Goal: Task Accomplishment & Management: Complete application form

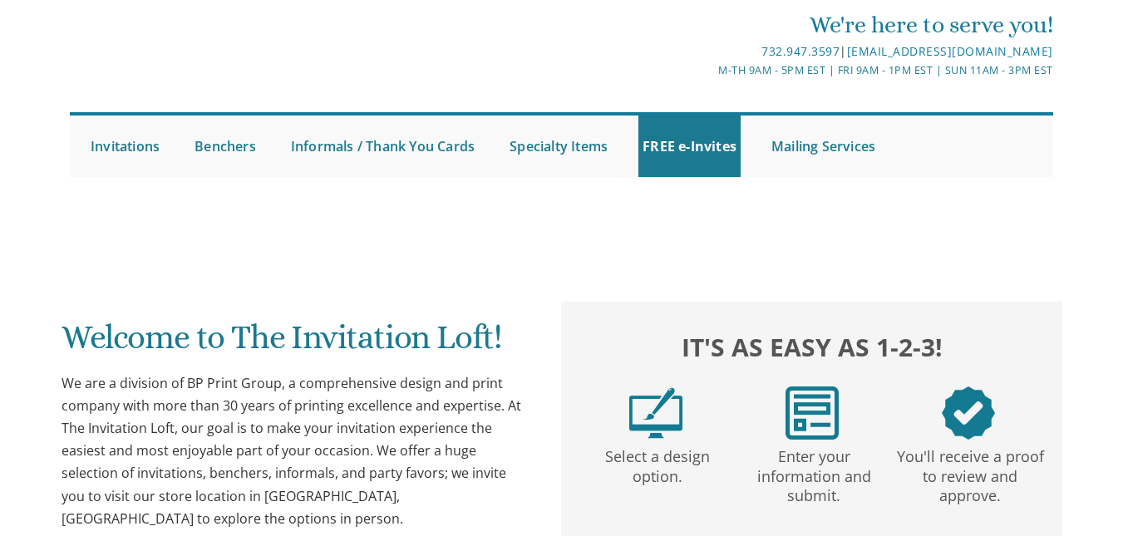
scroll to position [38, 0]
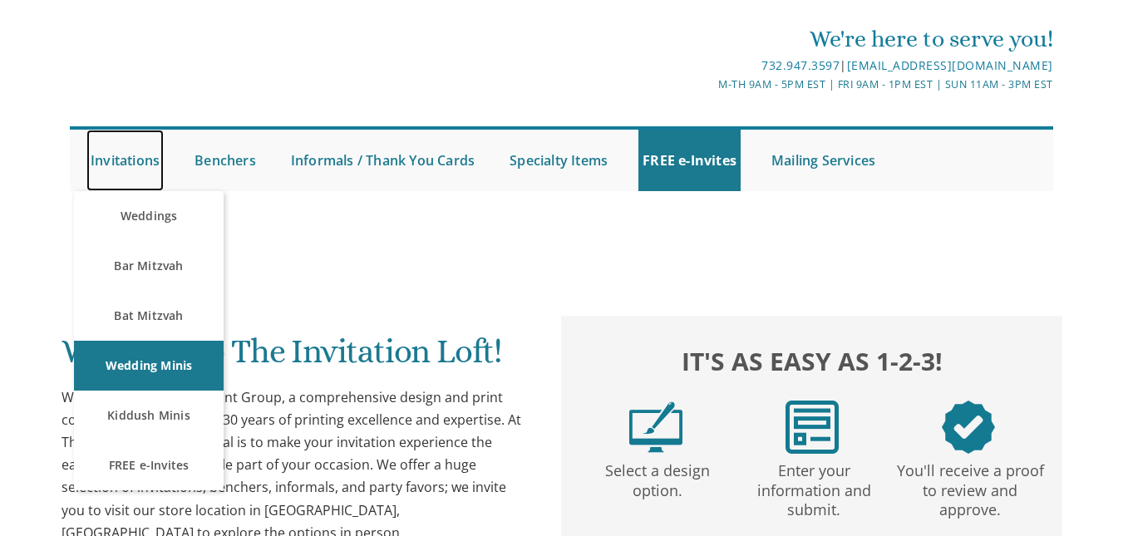
click at [119, 165] on link "Invitations" at bounding box center [124, 161] width 77 height 62
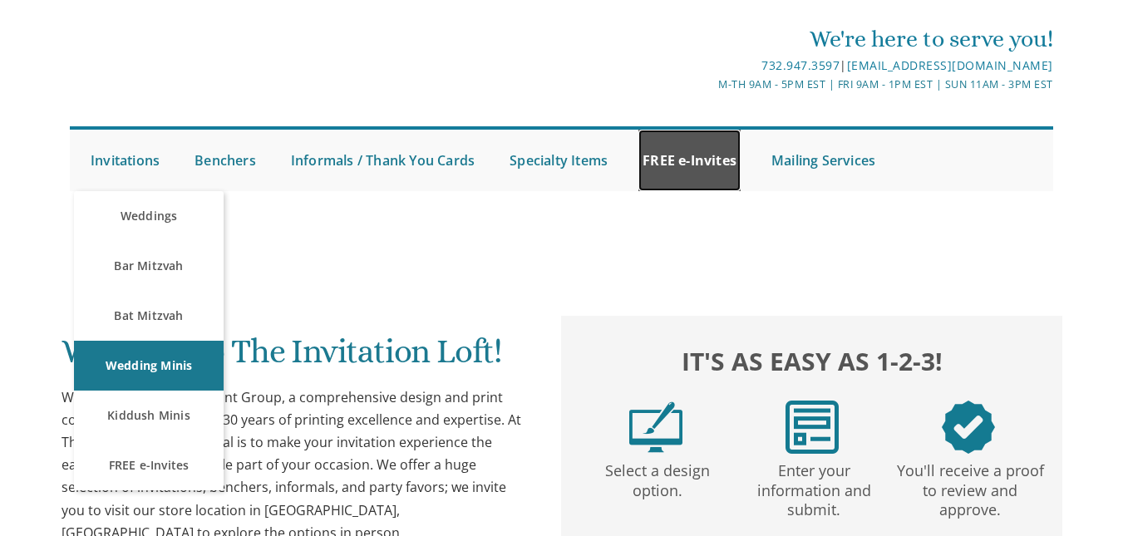
click at [661, 149] on link "FREE e-Invites" at bounding box center [690, 161] width 102 height 62
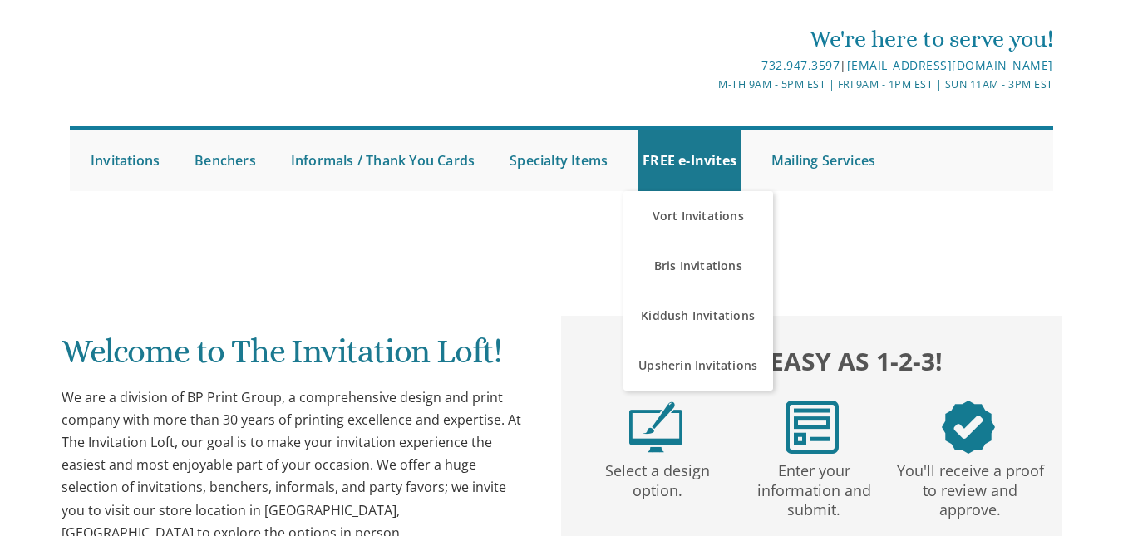
click at [406, 459] on div "We are a division of BP Print Group, a comprehensive design and print company w…" at bounding box center [296, 466] width 469 height 158
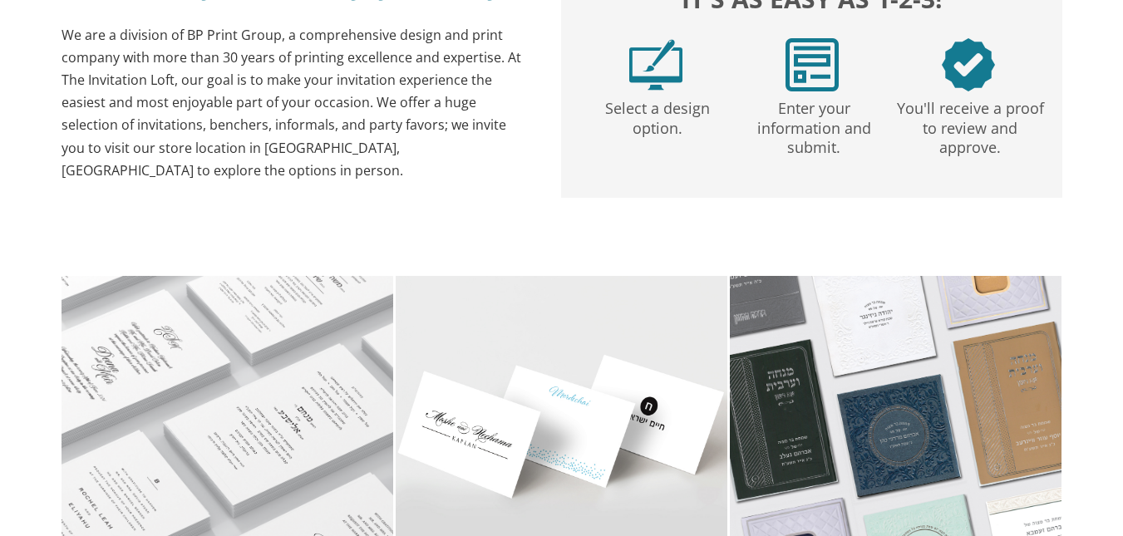
click at [687, 151] on div "It's as easy as 1-2-3! Select a design option. Enter your information and submi…" at bounding box center [812, 58] width 499 height 210
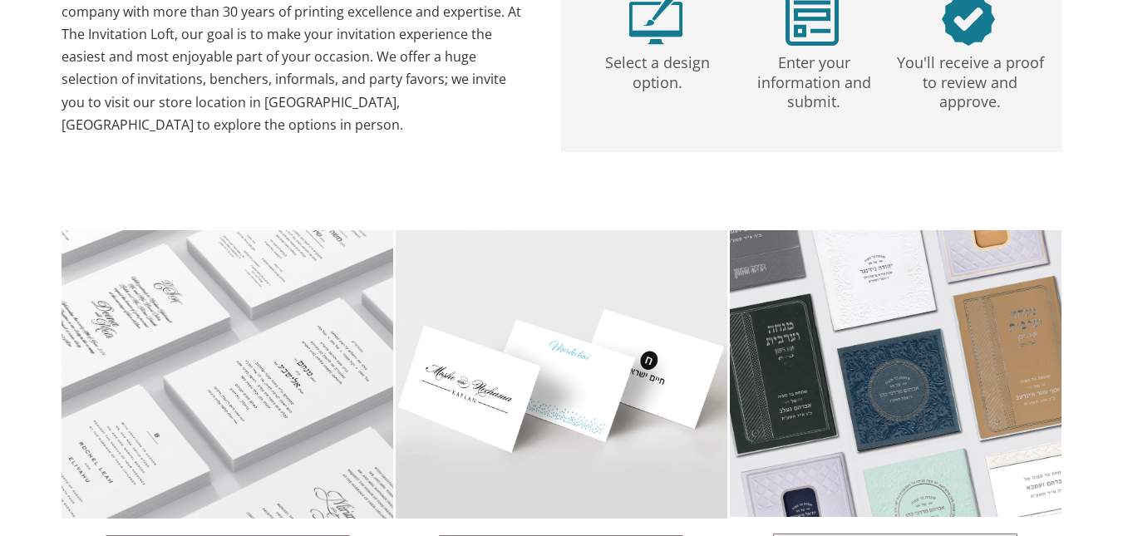
scroll to position [994, 0]
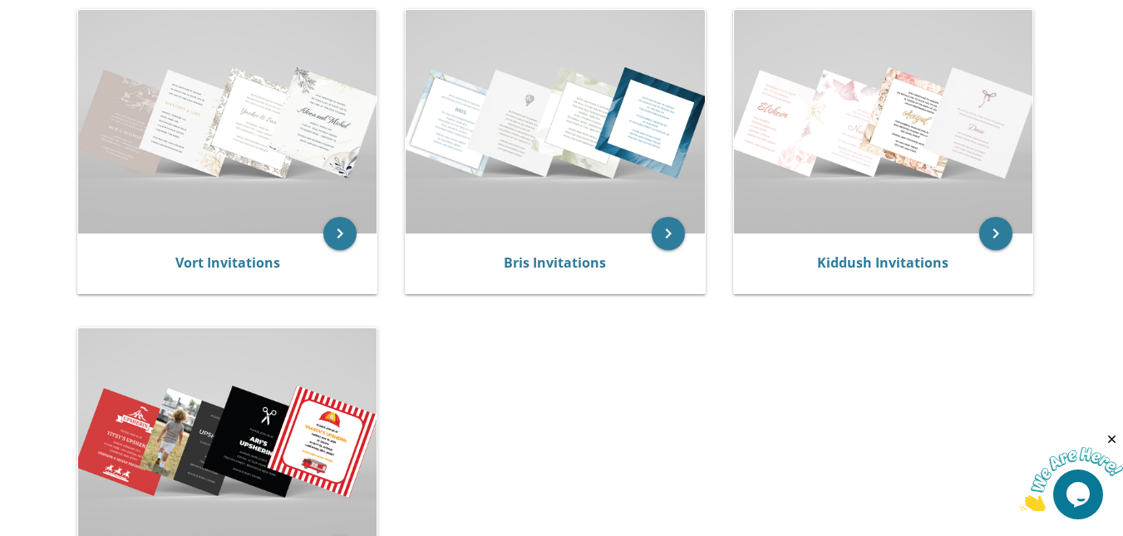
scroll to position [368, 0]
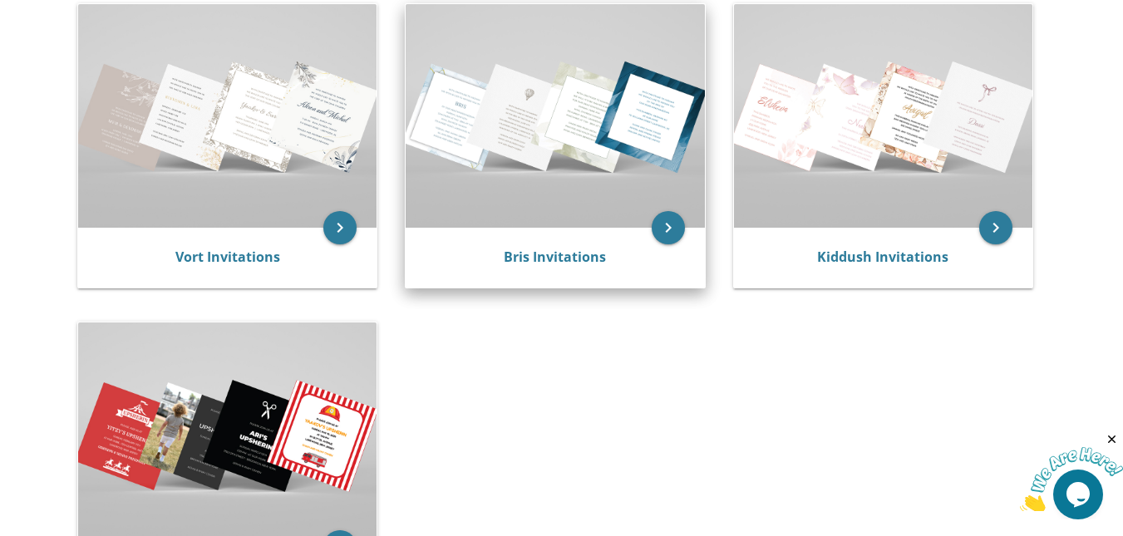
click at [609, 196] on img at bounding box center [555, 116] width 298 height 224
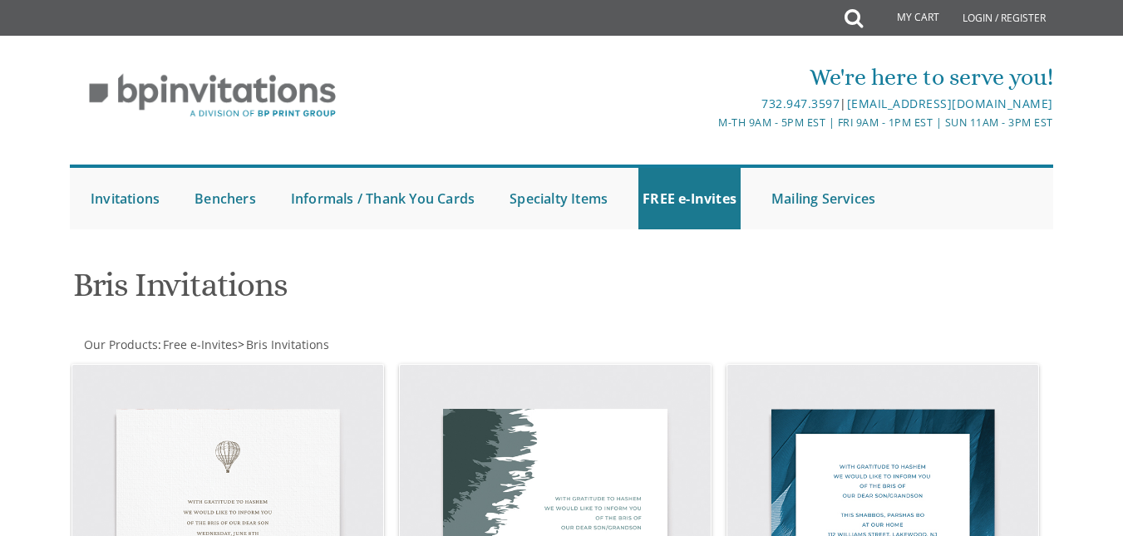
click at [393, 307] on h1 "Bris Invitations" at bounding box center [395, 291] width 644 height 49
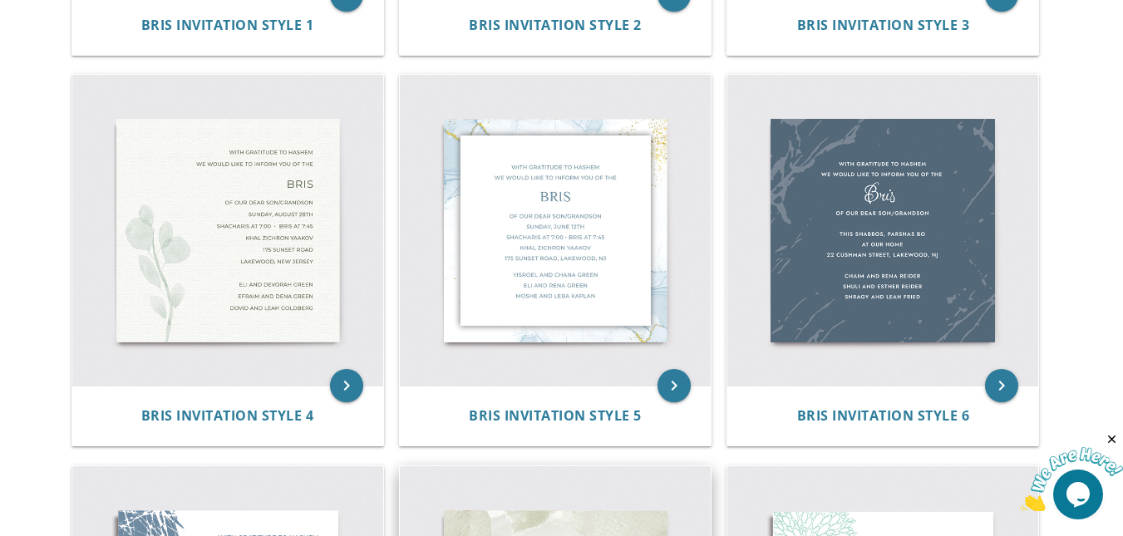
scroll to position [668, 0]
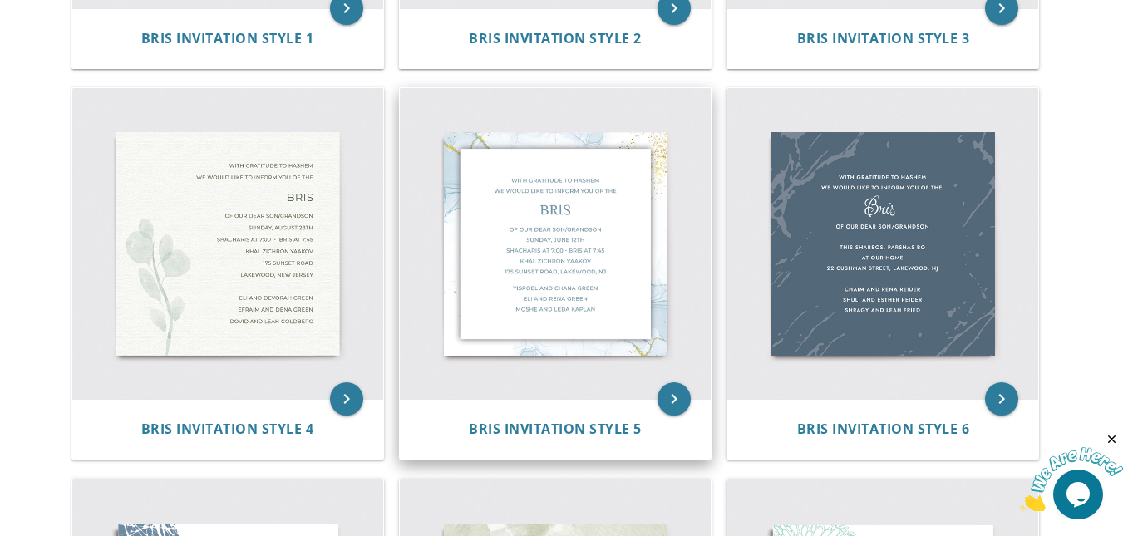
click at [584, 315] on img at bounding box center [555, 243] width 311 height 311
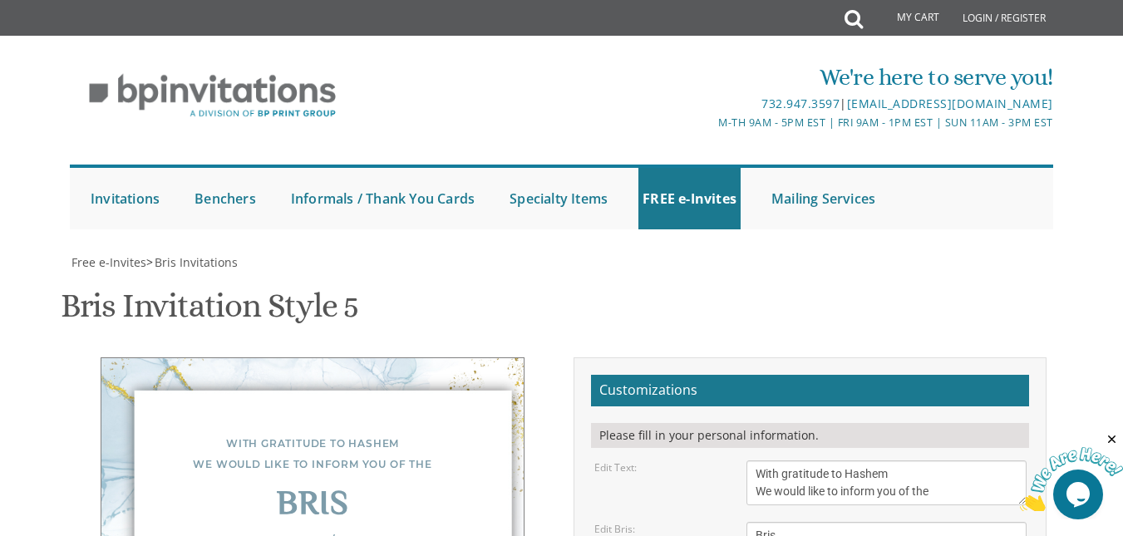
scroll to position [301, 0]
drag, startPoint x: 940, startPoint y: 193, endPoint x: 753, endPoint y: 166, distance: 188.1
click at [753, 461] on textarea "With gratitude to Hashem We would like to inform you of the" at bounding box center [886, 483] width 279 height 45
paste textarea "Iyh with the help of Hashem Yisborach, we would like to announce the bris of ba…"
drag, startPoint x: 862, startPoint y: 190, endPoint x: 960, endPoint y: 190, distance: 98.1
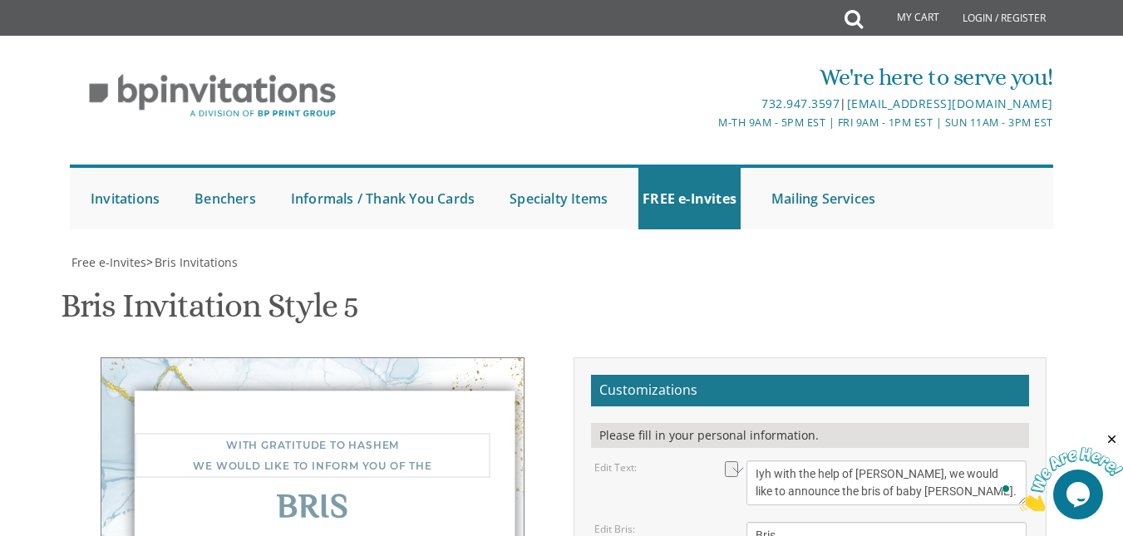
click at [960, 461] on textarea "With gratitude to Hashem We would like to inform you of the" at bounding box center [886, 483] width 279 height 45
type textarea "Iyh with the help of Hashem Yisborach, we would like to announce the"
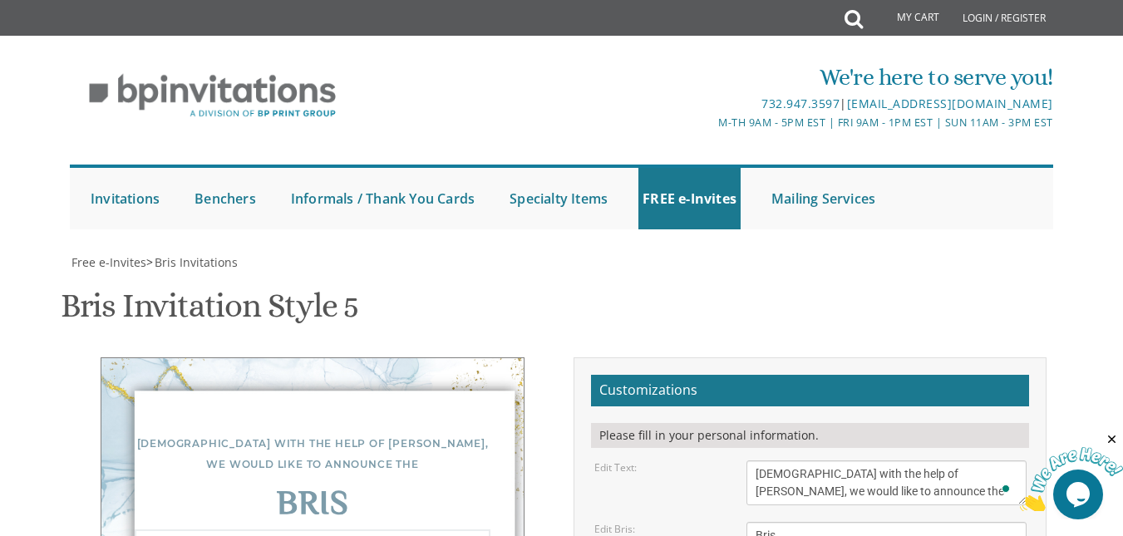
drag, startPoint x: 757, startPoint y: 290, endPoint x: 950, endPoint y: 353, distance: 202.7
paste textarea "Bris will be on Friday at 9am at HaPenina Hall, on Rechov Penina 4 in Ezras Tor…"
drag, startPoint x: 830, startPoint y: 293, endPoint x: 754, endPoint y: 297, distance: 75.7
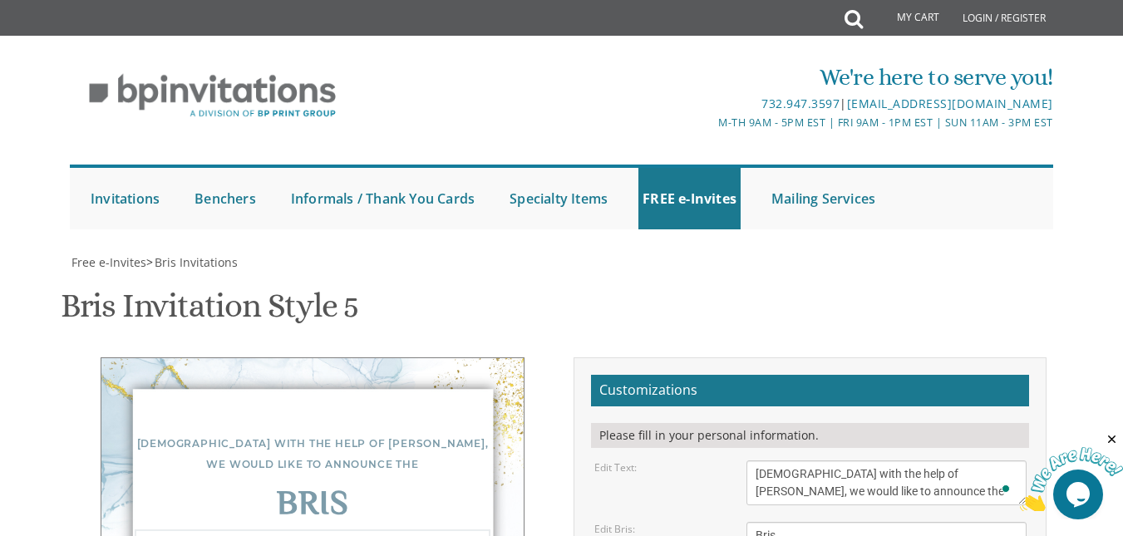
type textarea "Of our dear baby lapin Friday, August 22 at 9AM at HaPenina Hall on Rechov Peni…"
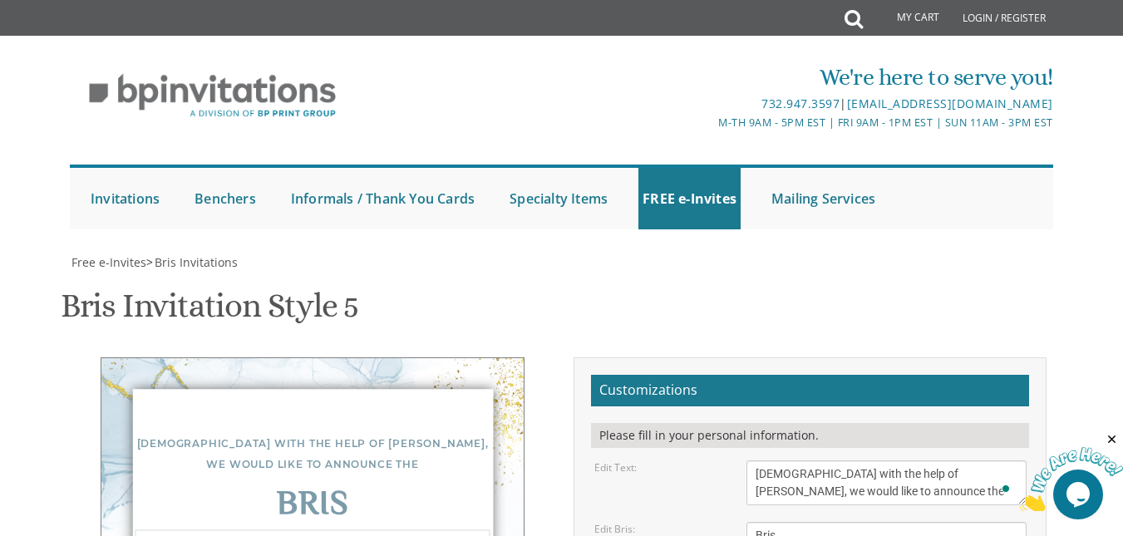
drag, startPoint x: 934, startPoint y: 323, endPoint x: 905, endPoint y: 418, distance: 98.9
drag, startPoint x: 905, startPoint y: 419, endPoint x: 894, endPoint y: 428, distance: 14.8
drag, startPoint x: 894, startPoint y: 428, endPoint x: 840, endPoint y: 415, distance: 55.7
drag, startPoint x: 840, startPoint y: 415, endPoint x: 840, endPoint y: 406, distance: 9.1
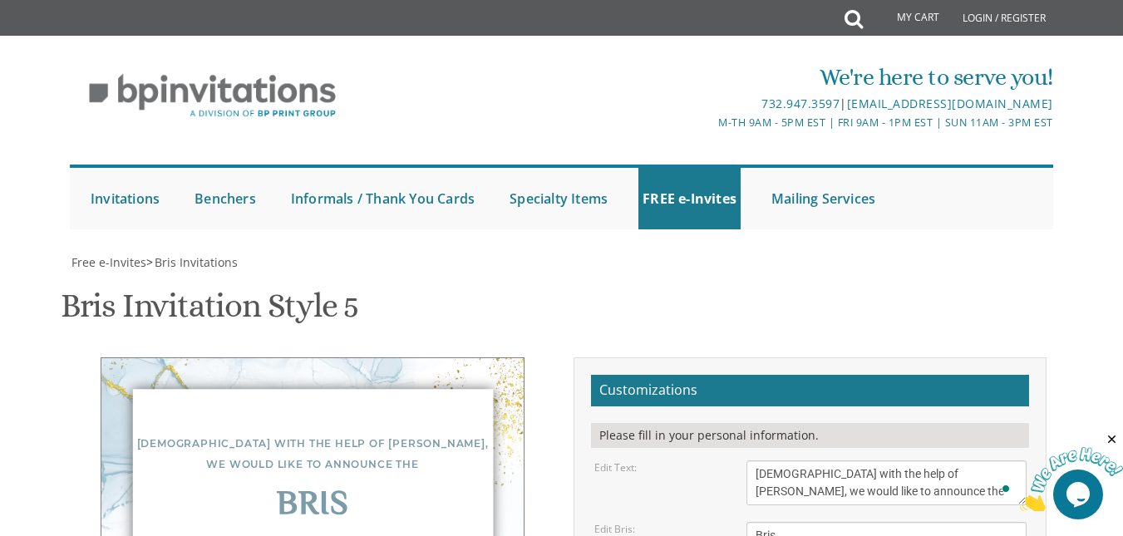
drag, startPoint x: 895, startPoint y: 426, endPoint x: 755, endPoint y: 393, distance: 144.2
type textarea "d"
type textarea "r"
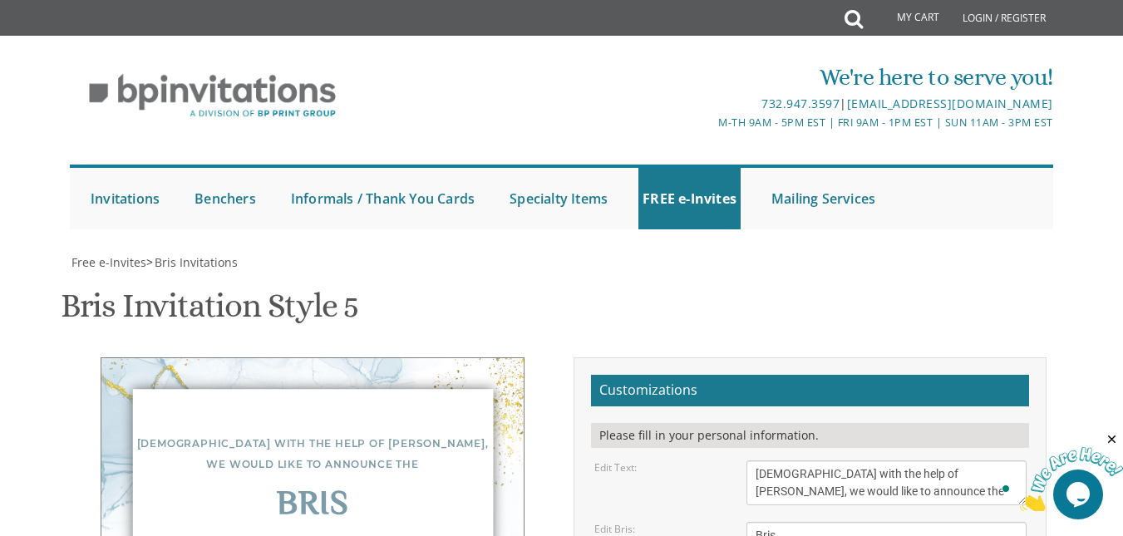
type textarea "R' A"
type textarea "Of our dear baby lapin Friday, August 22 at 9 AM at HaPenina Hall on Rechov Pen…"
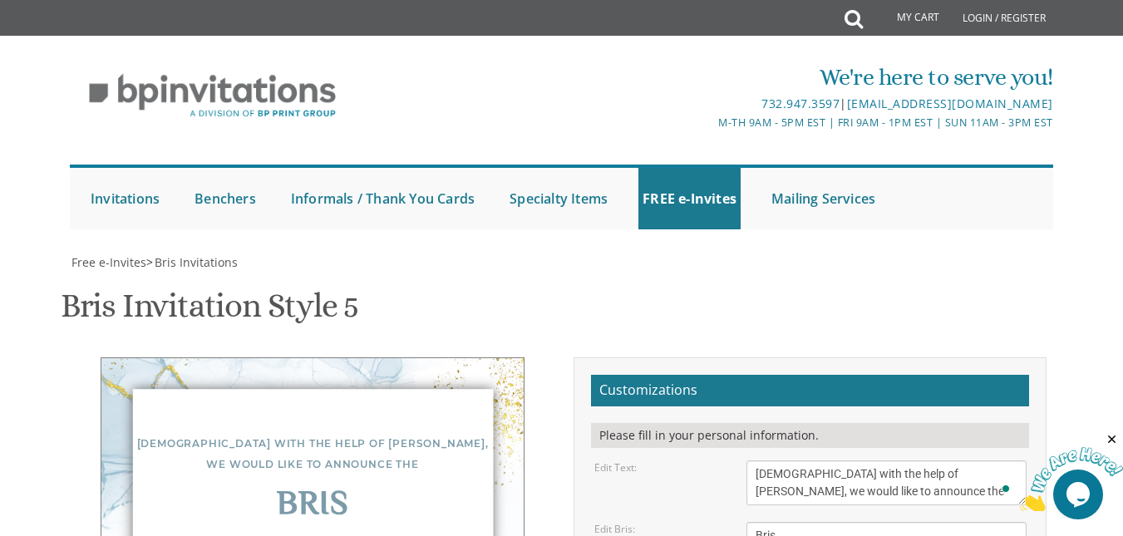
type textarea "R' Aaron and Shoshana Lapin R' Yehoshua and Rochel Duskis"
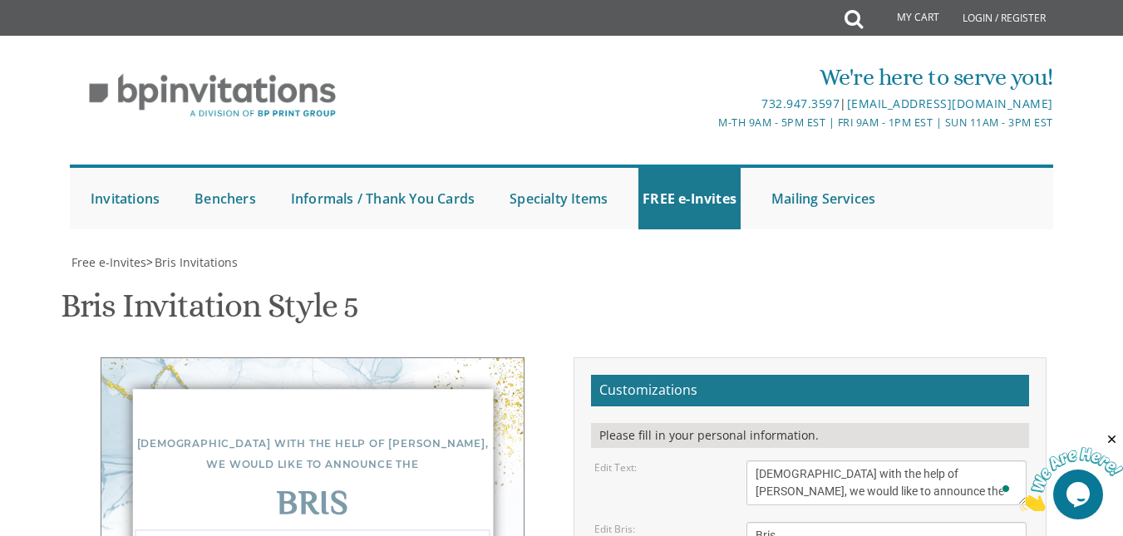
scroll to position [293, 0]
click at [831, 522] on textarea "Bris" at bounding box center [886, 535] width 279 height 27
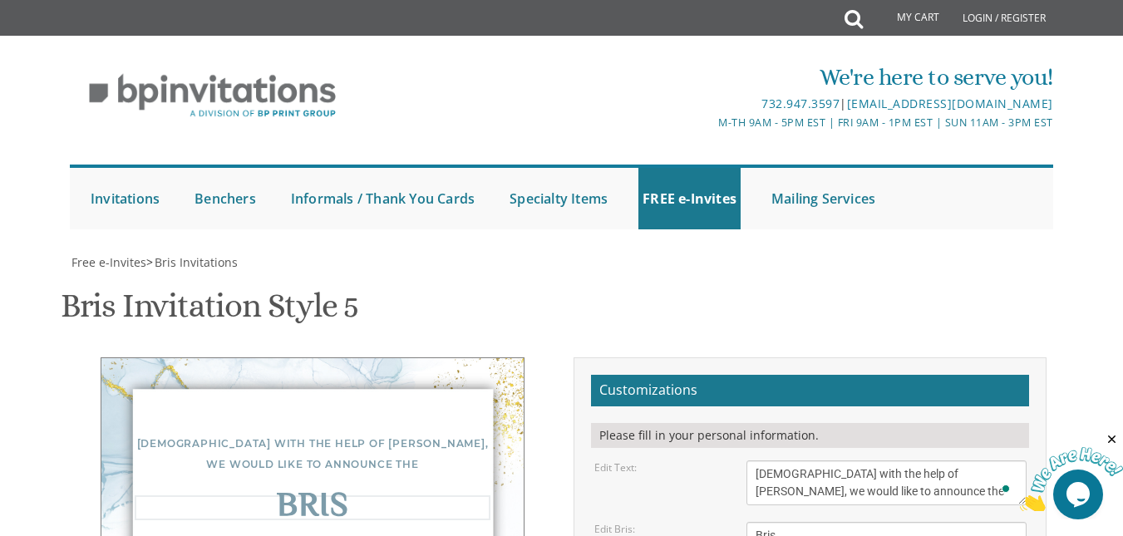
click at [856, 522] on textarea "Bris" at bounding box center [886, 535] width 279 height 27
type textarea "Of our dear baby lapin Friday, August 22 shachrise at - bris at 9 AM HaPenina H…"
click at [890, 522] on textarea "Bris" at bounding box center [886, 535] width 279 height 27
click at [649, 522] on div "Edit Bris: Bris" at bounding box center [810, 535] width 456 height 27
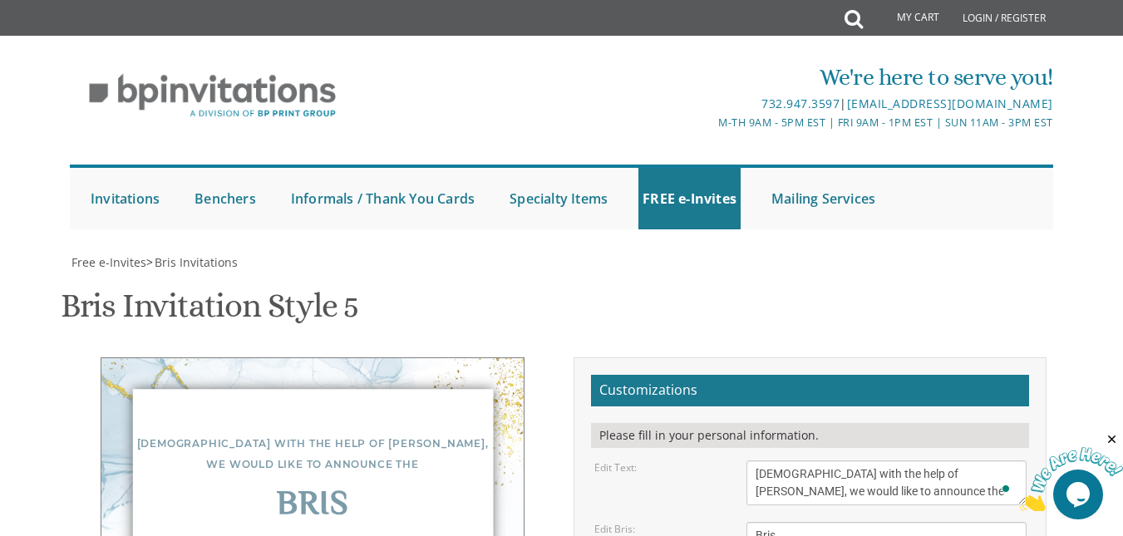
click at [307, 496] on div "Bris" at bounding box center [313, 506] width 356 height 21
click at [802, 522] on textarea "Bris" at bounding box center [886, 535] width 279 height 27
drag, startPoint x: 1023, startPoint y: 203, endPoint x: 1029, endPoint y: 212, distance: 11.3
click at [1029, 522] on textarea "Bris" at bounding box center [890, 540] width 286 height 37
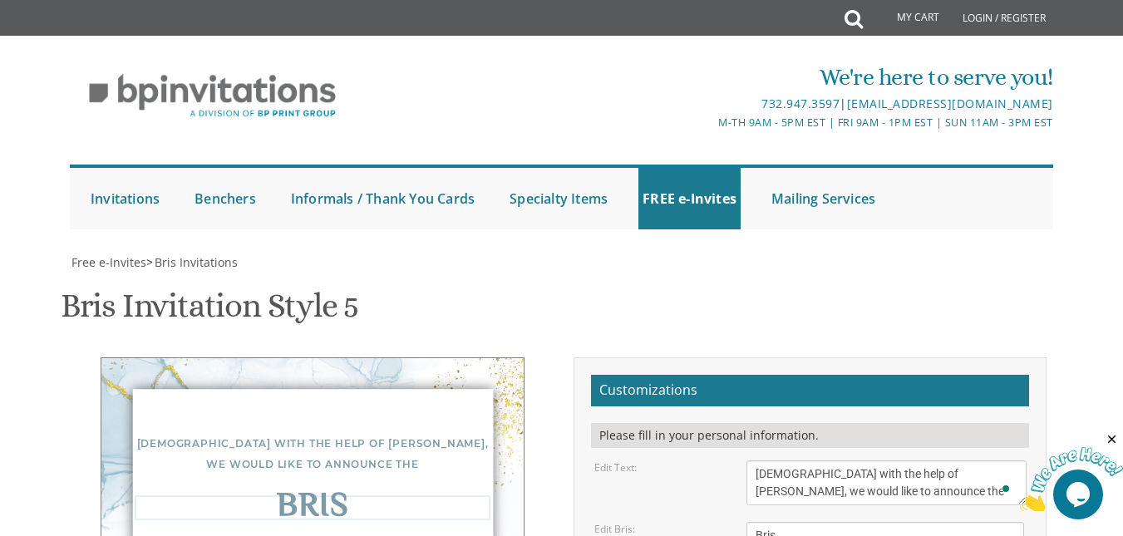
drag, startPoint x: 1029, startPoint y: 210, endPoint x: 1021, endPoint y: 202, distance: 11.2
click at [1021, 522] on textarea "Bris" at bounding box center [886, 536] width 278 height 29
click at [315, 496] on div "Bris" at bounding box center [313, 508] width 356 height 24
click at [315, 496] on div "Bris" at bounding box center [313, 506] width 356 height 21
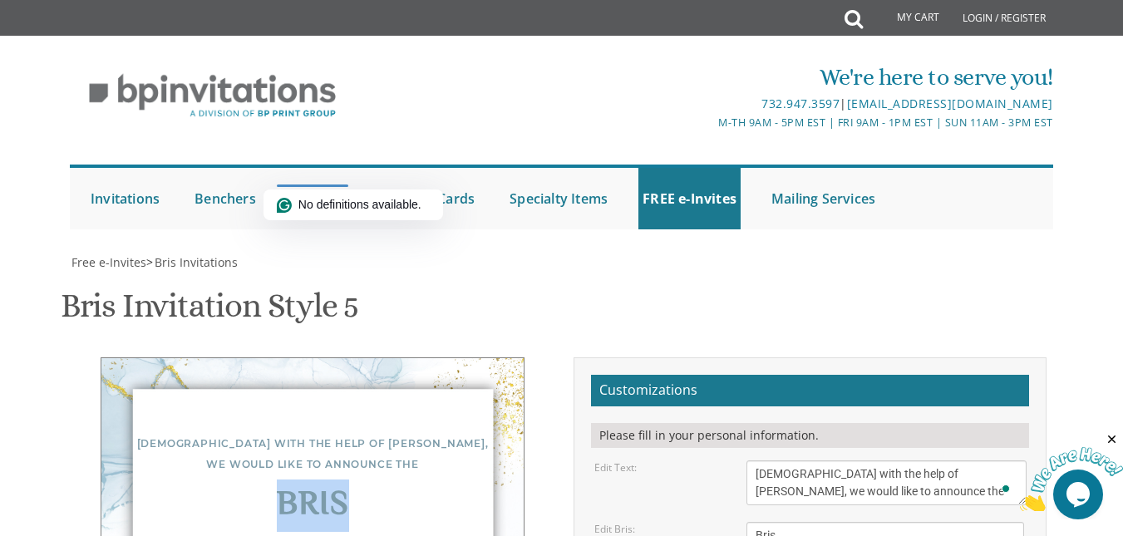
click at [415, 496] on div "Bris" at bounding box center [313, 506] width 356 height 21
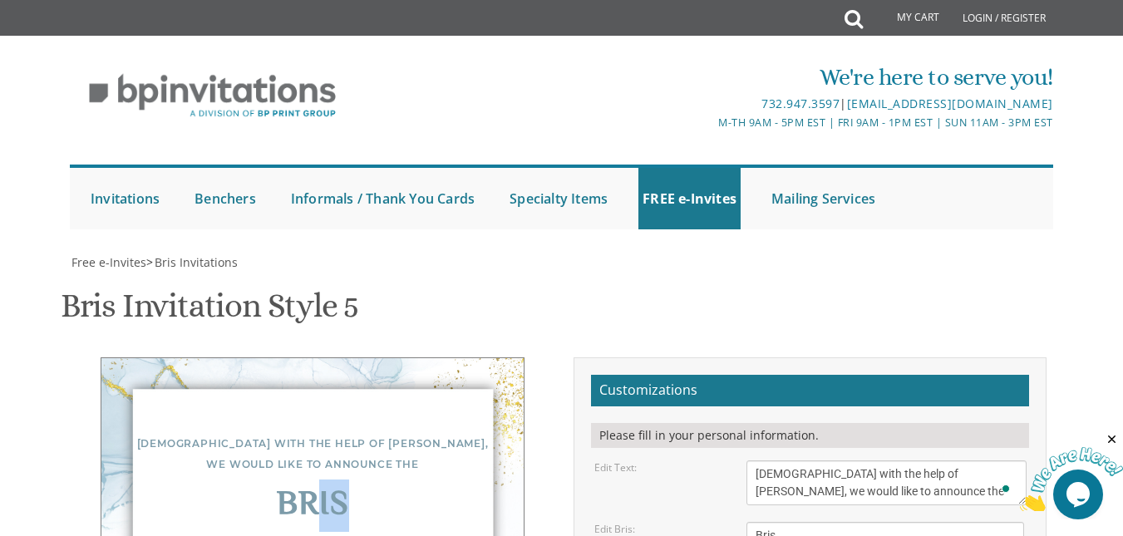
drag, startPoint x: 318, startPoint y: 155, endPoint x: 347, endPoint y: 155, distance: 28.3
click at [347, 496] on div "Bris" at bounding box center [313, 506] width 356 height 21
click at [390, 496] on div "Bris" at bounding box center [313, 506] width 356 height 21
click at [710, 375] on h2 "Customizations" at bounding box center [810, 391] width 438 height 32
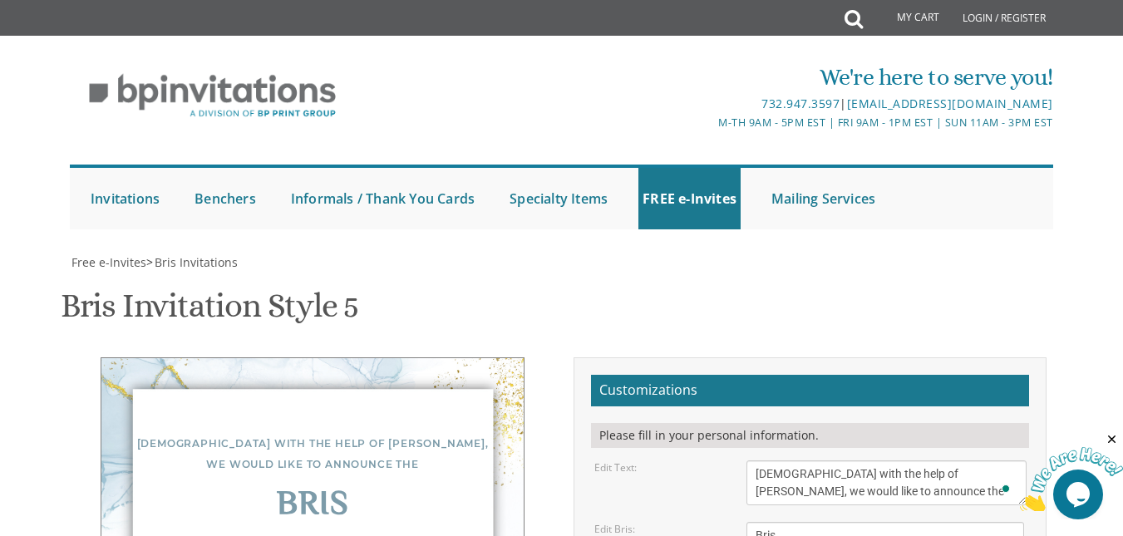
scroll to position [289, 0]
drag, startPoint x: 466, startPoint y: 243, endPoint x: 478, endPoint y: 228, distance: 19.5
click at [807, 522] on textarea "Bris" at bounding box center [886, 536] width 278 height 29
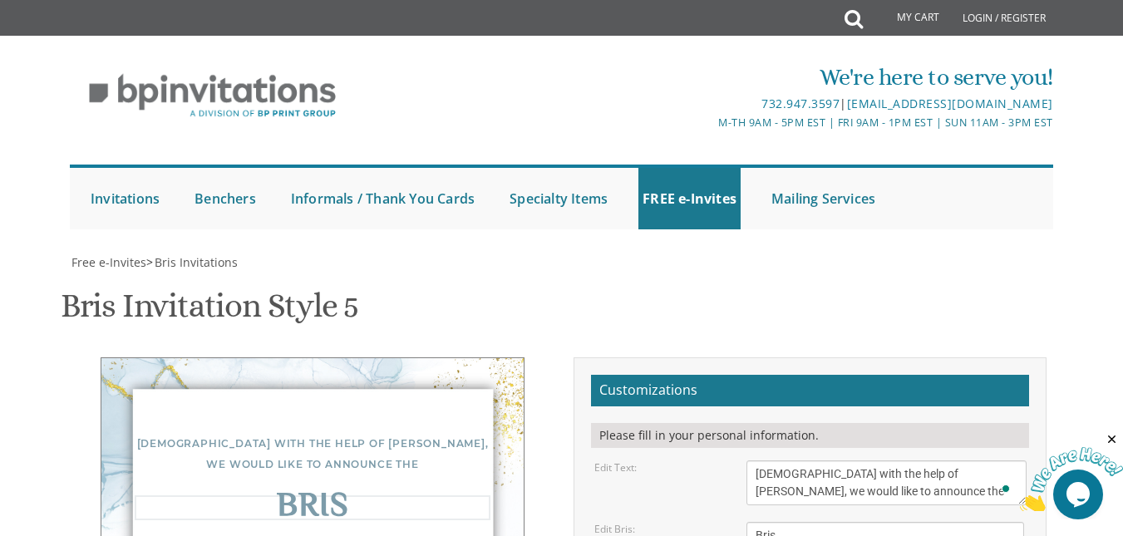
click at [654, 522] on div "Edit Bris: Bris" at bounding box center [810, 536] width 456 height 29
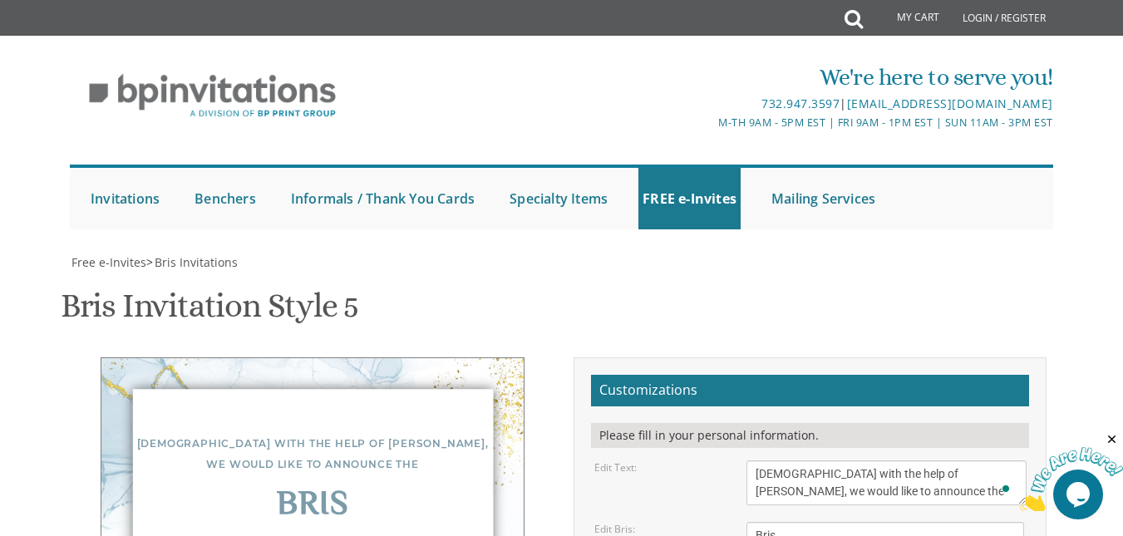
type textarea "yisroel and sima baila lapin R' Aaron and Shoshana Lapin R' Yehoshua and Rochel…"
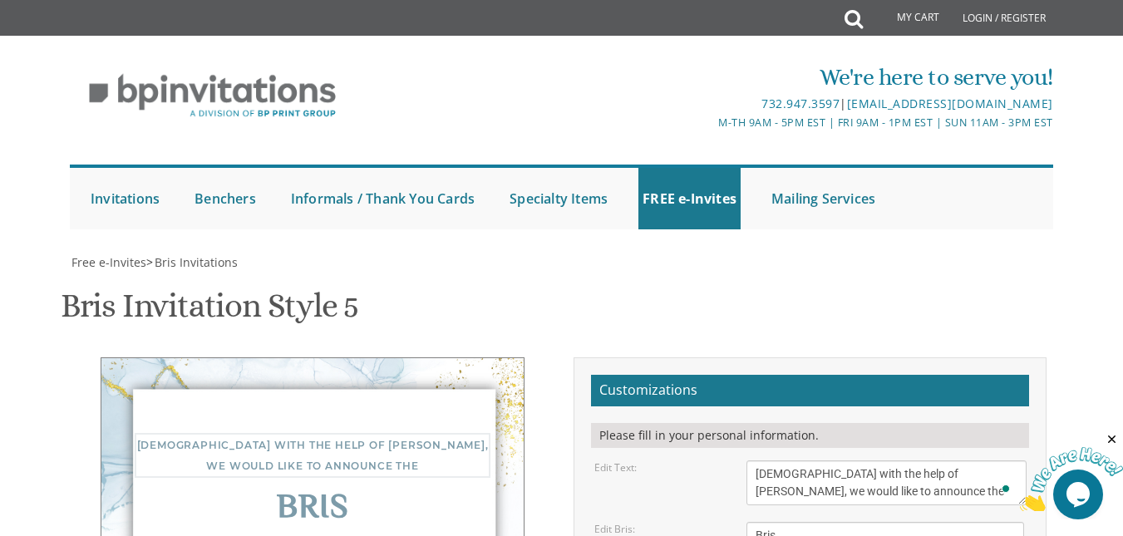
click at [786, 461] on textarea "With gratitude to Hashem We would like to inform you of the" at bounding box center [886, 483] width 279 height 45
click at [662, 461] on div "Edit Text: With gratitude to Hashem We would like to inform you of the" at bounding box center [810, 483] width 456 height 45
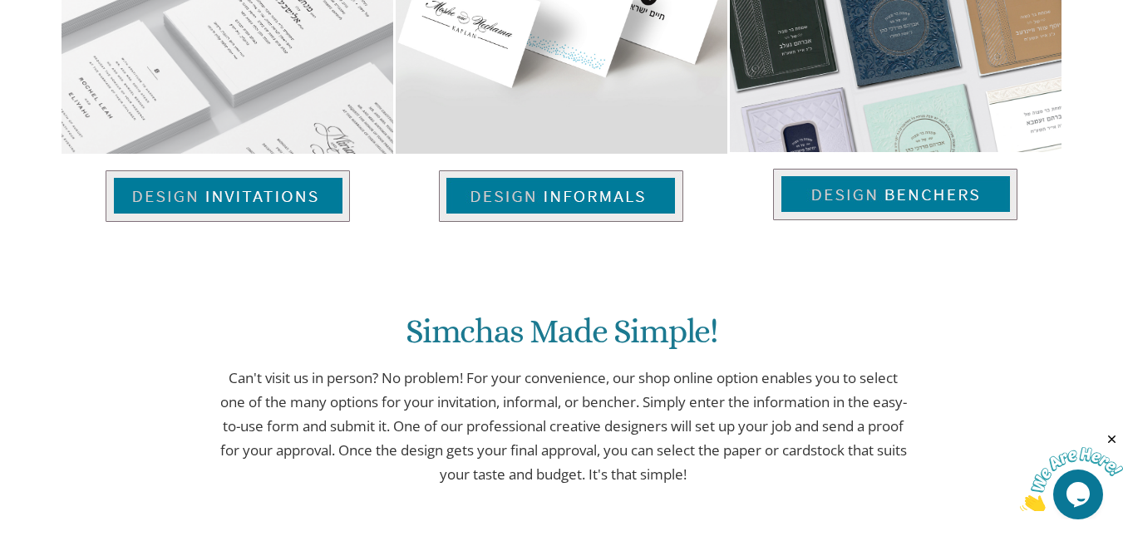
scroll to position [1283, 0]
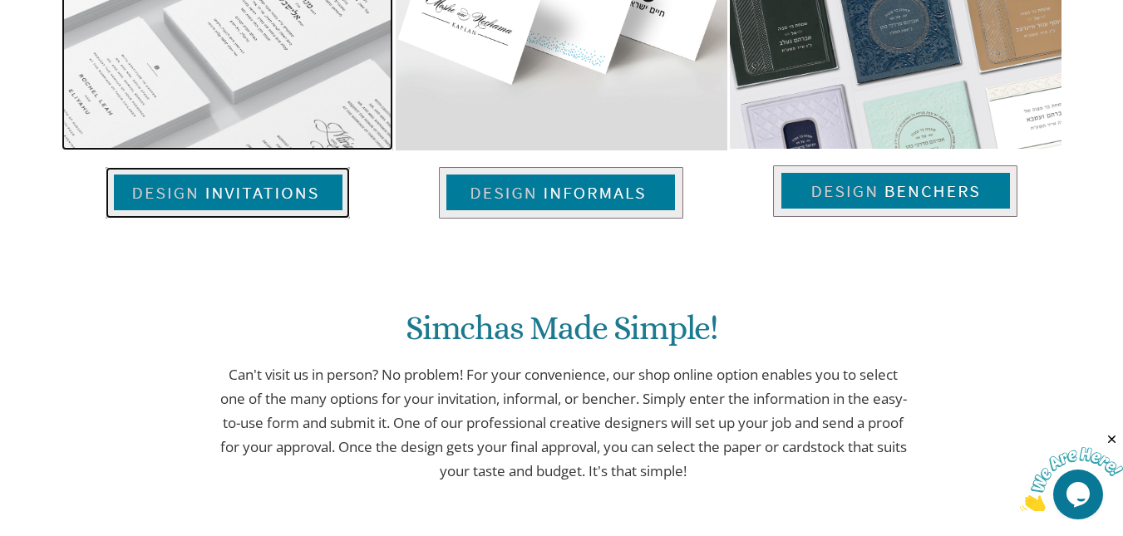
click at [275, 200] on img at bounding box center [228, 193] width 244 height 52
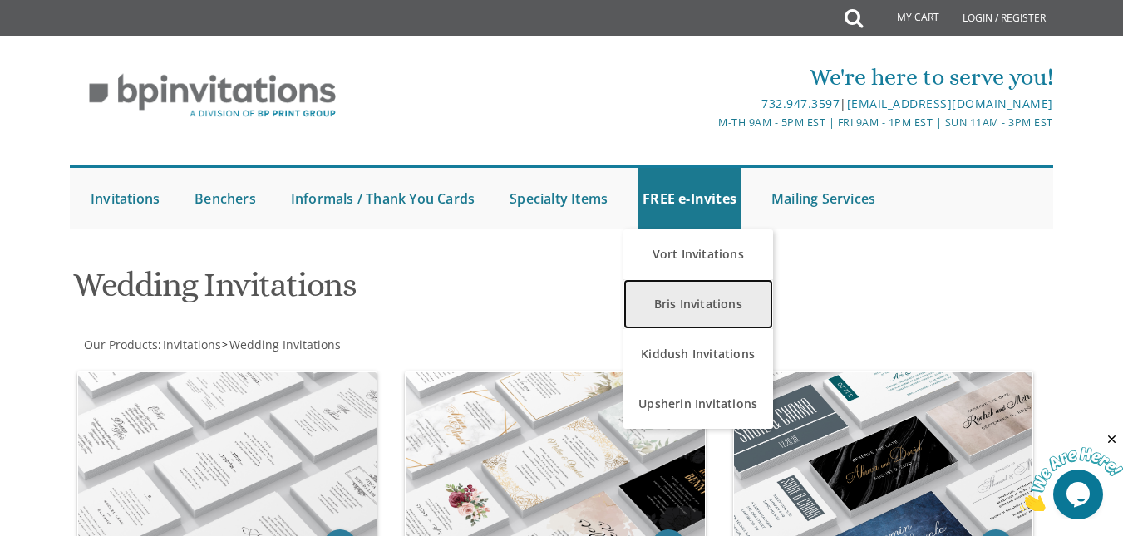
click at [690, 283] on link "Bris Invitations" at bounding box center [699, 304] width 150 height 50
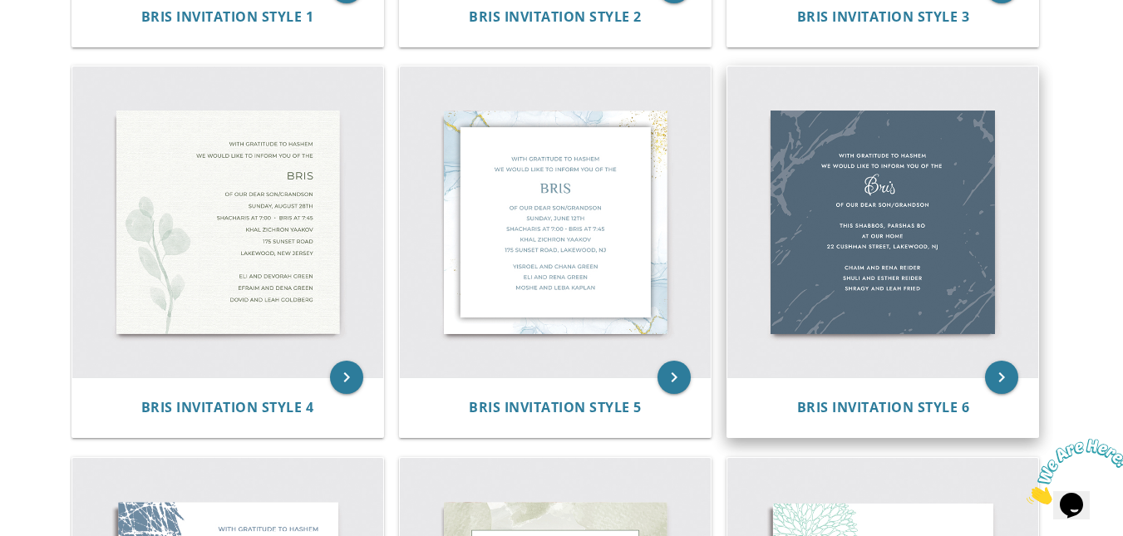
scroll to position [685, 0]
